Goal: Task Accomplishment & Management: Complete application form

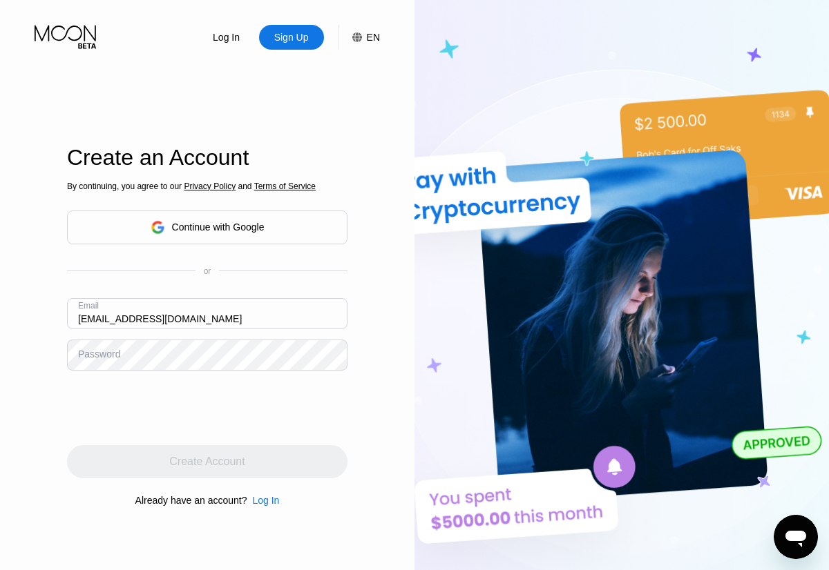
type input "[EMAIL_ADDRESS][DOMAIN_NAME]"
click at [207, 462] on div "Create Account" at bounding box center [206, 462] width 75 height 14
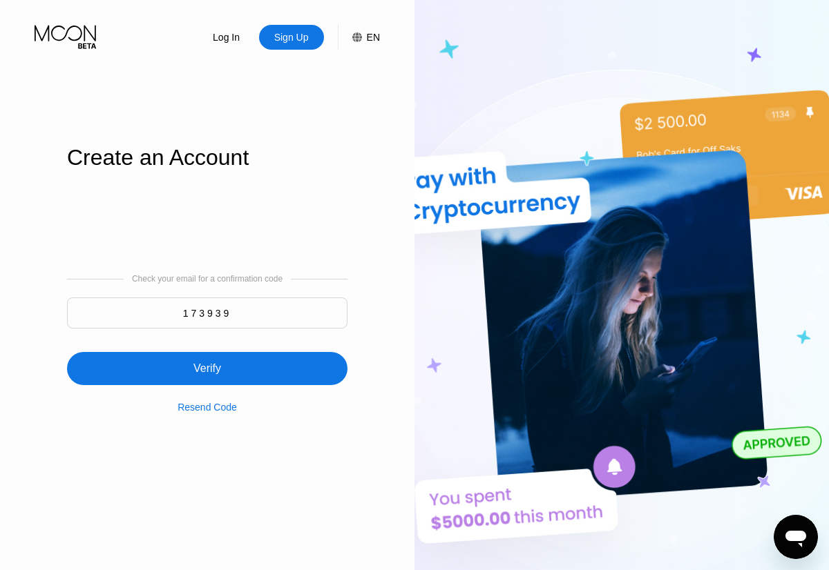
type input "173939"
click at [207, 361] on div "Verify" at bounding box center [207, 368] width 280 height 33
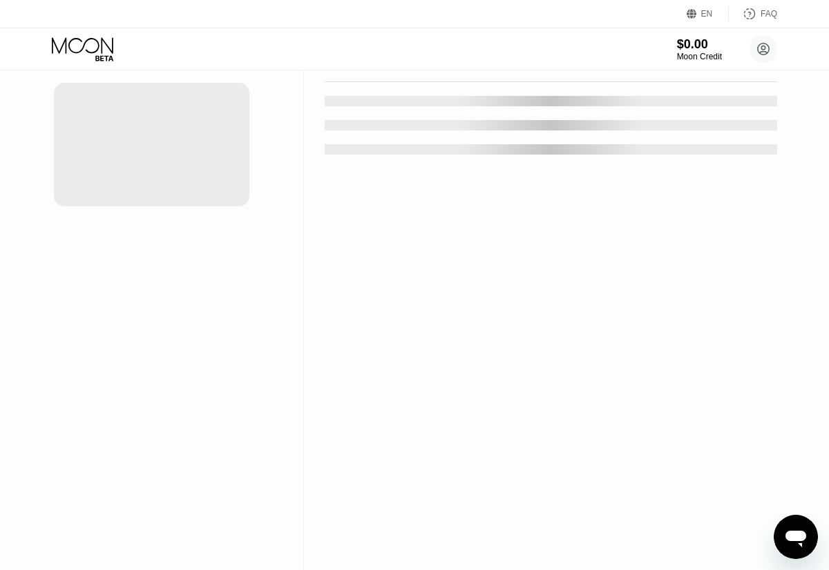
click at [209, 34] on div "New Card" at bounding box center [215, 28] width 43 height 12
